Goal: Information Seeking & Learning: Compare options

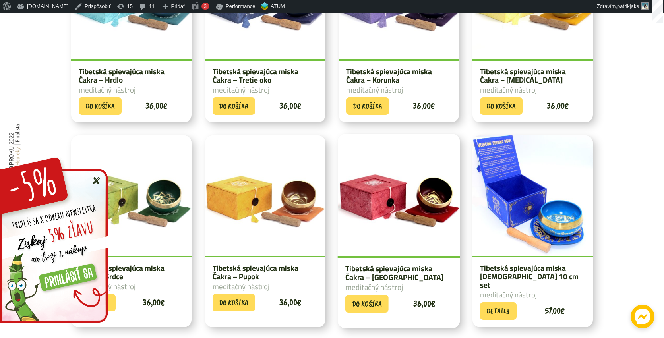
scroll to position [140, 0]
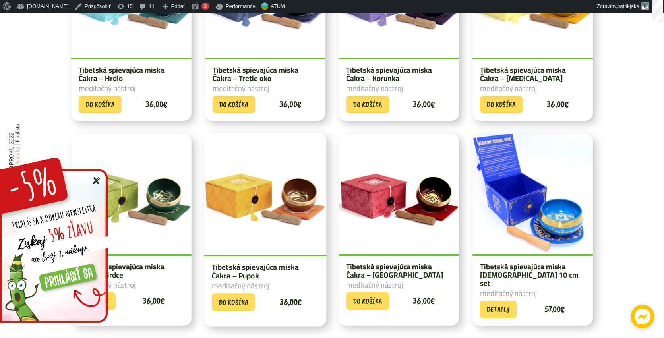
click at [296, 223] on img at bounding box center [265, 194] width 122 height 122
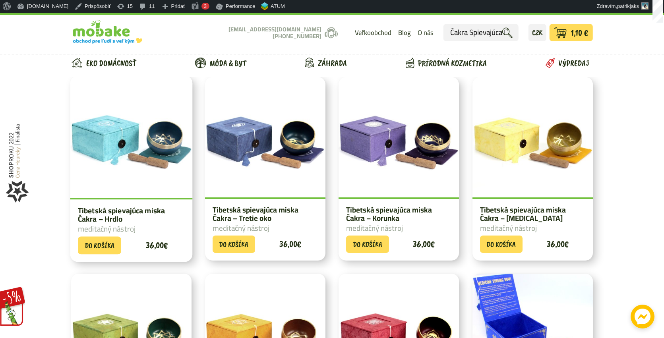
click at [135, 118] on img at bounding box center [131, 137] width 122 height 122
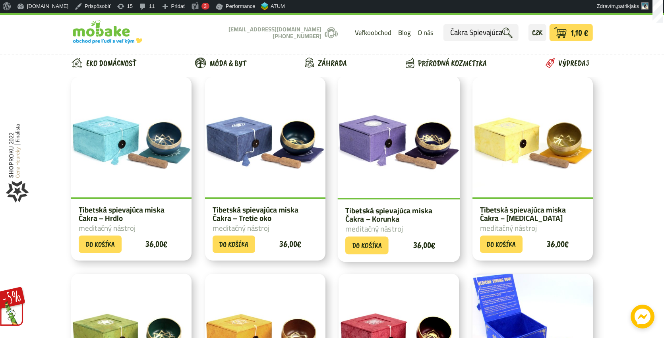
click at [398, 135] on img at bounding box center [399, 137] width 122 height 122
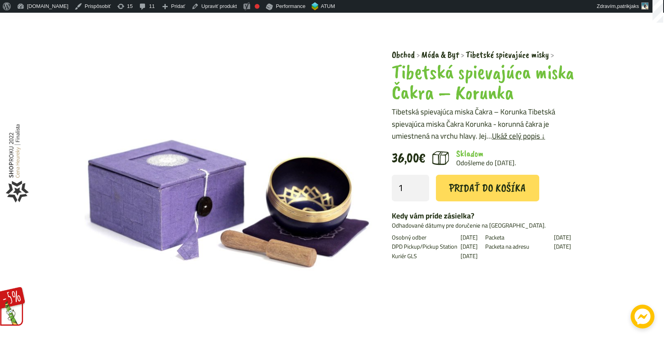
scroll to position [59, 0]
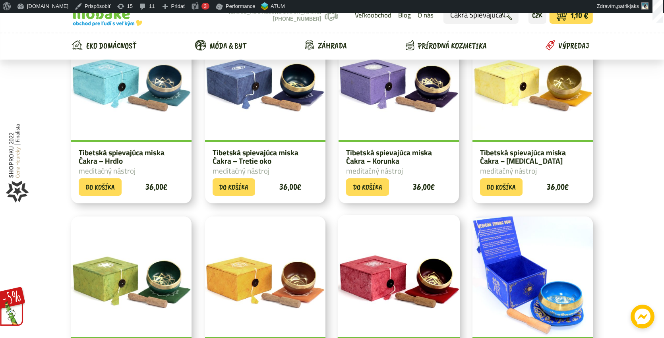
scroll to position [37, 0]
